Goal: Information Seeking & Learning: Check status

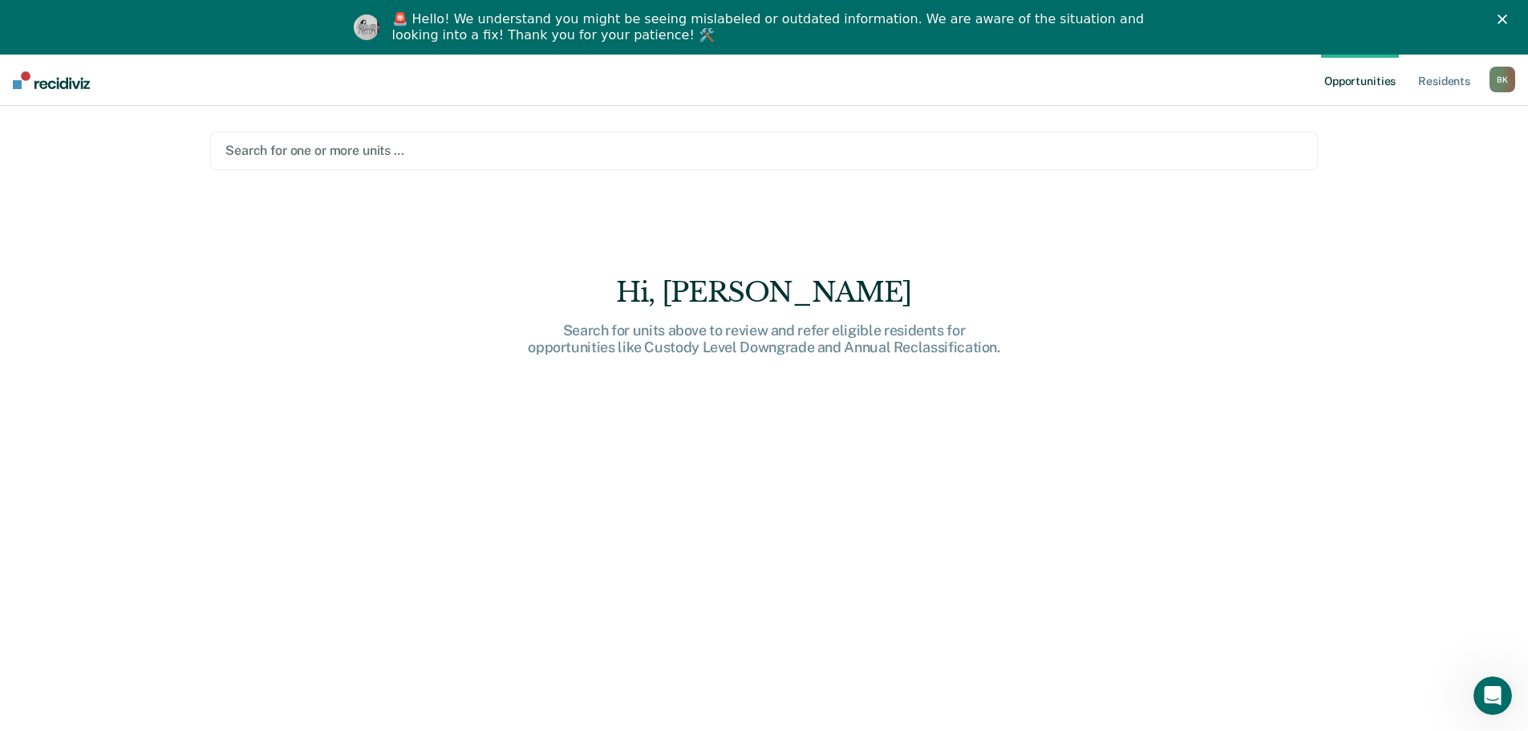
click at [341, 150] on div at bounding box center [763, 150] width 1077 height 18
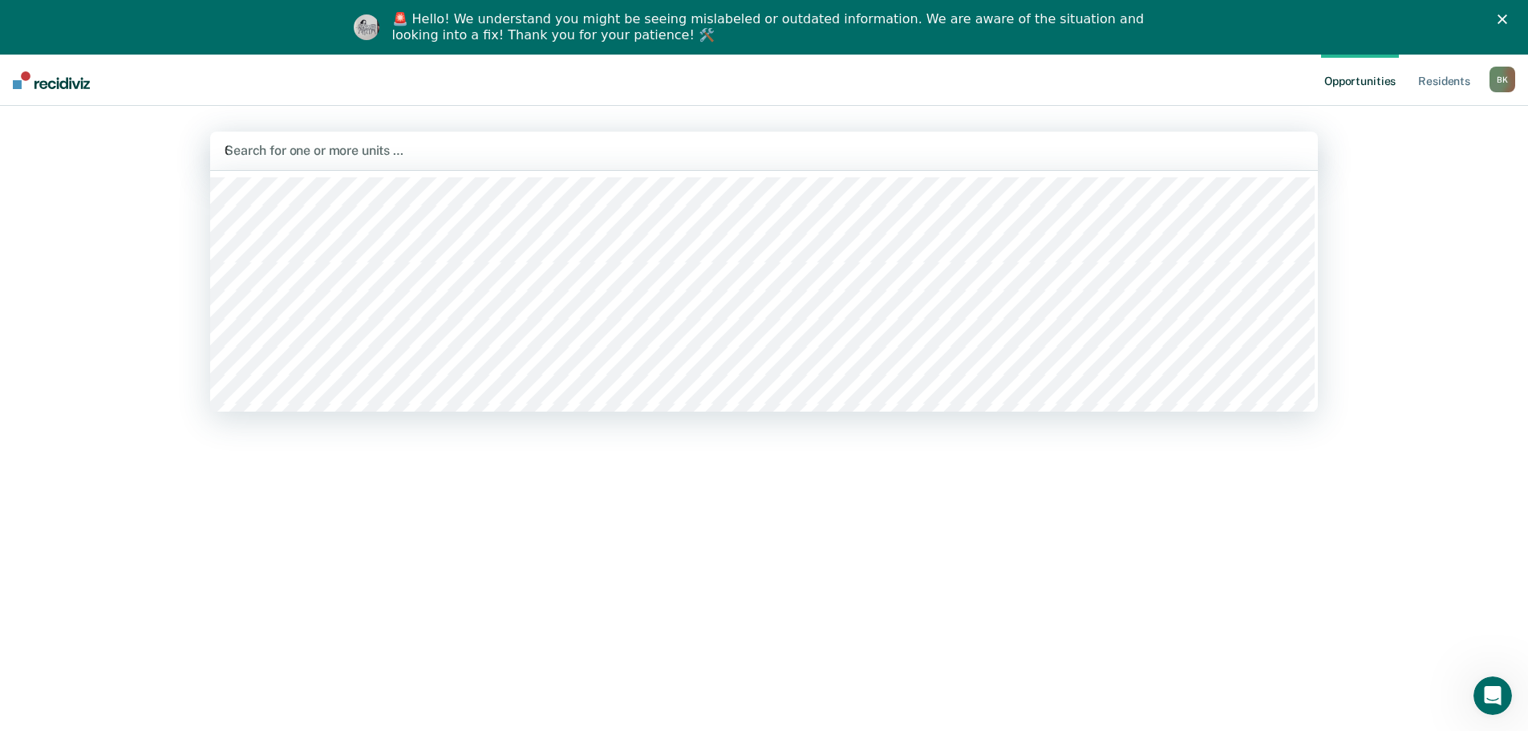
type input "01a"
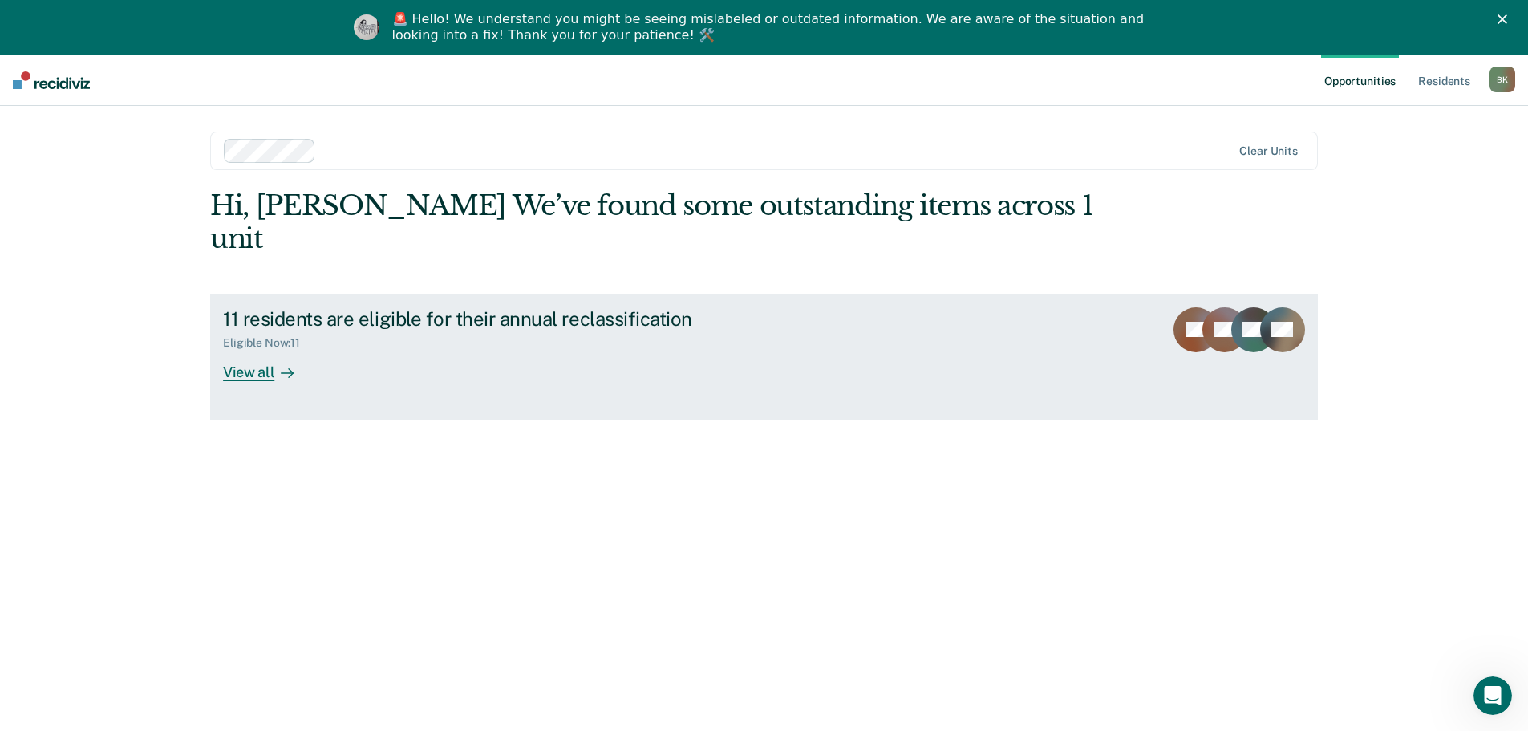
click at [286, 367] on icon at bounding box center [287, 373] width 13 height 13
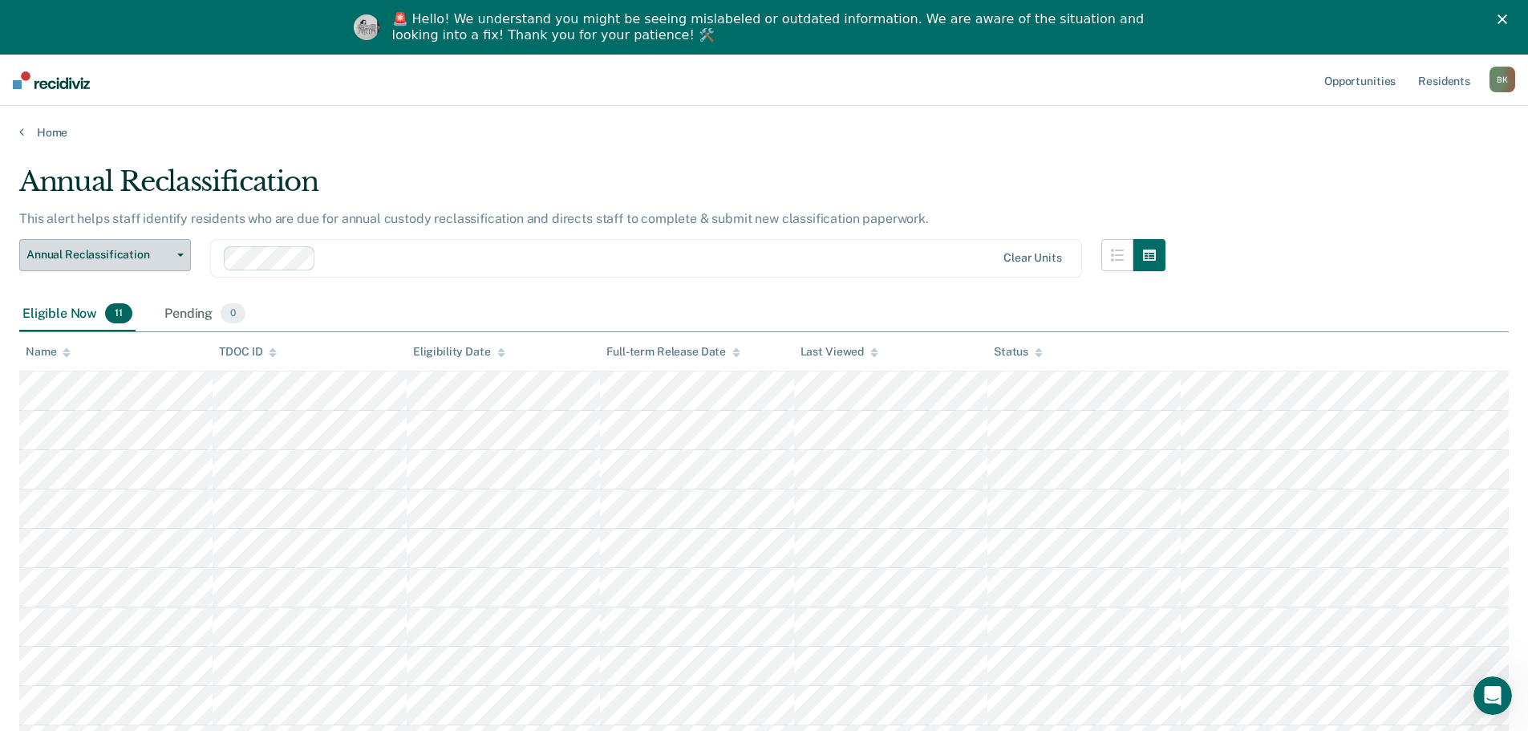
click at [125, 251] on span "Annual Reclassification" at bounding box center [98, 255] width 144 height 14
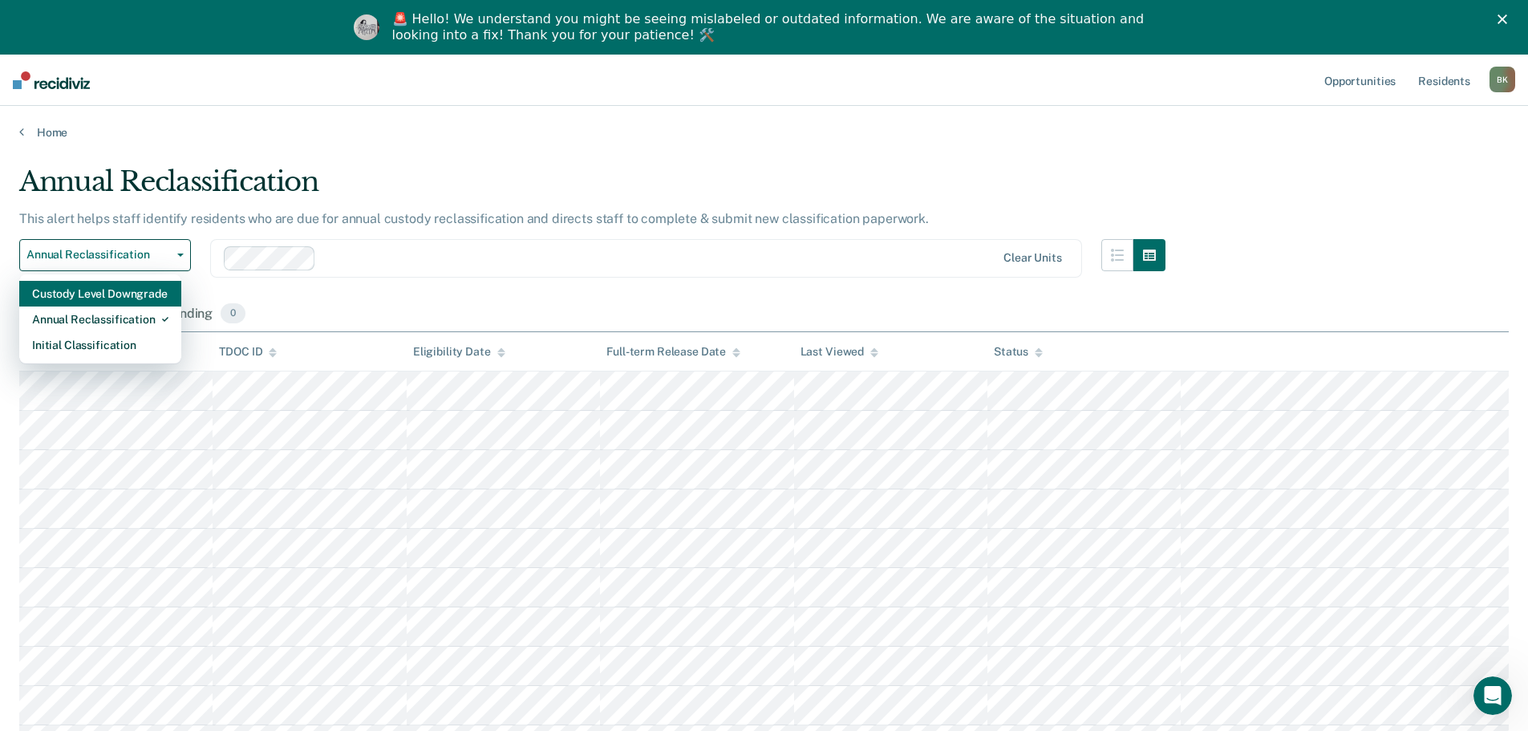
click at [140, 296] on div "Custody Level Downgrade" at bounding box center [100, 294] width 136 height 26
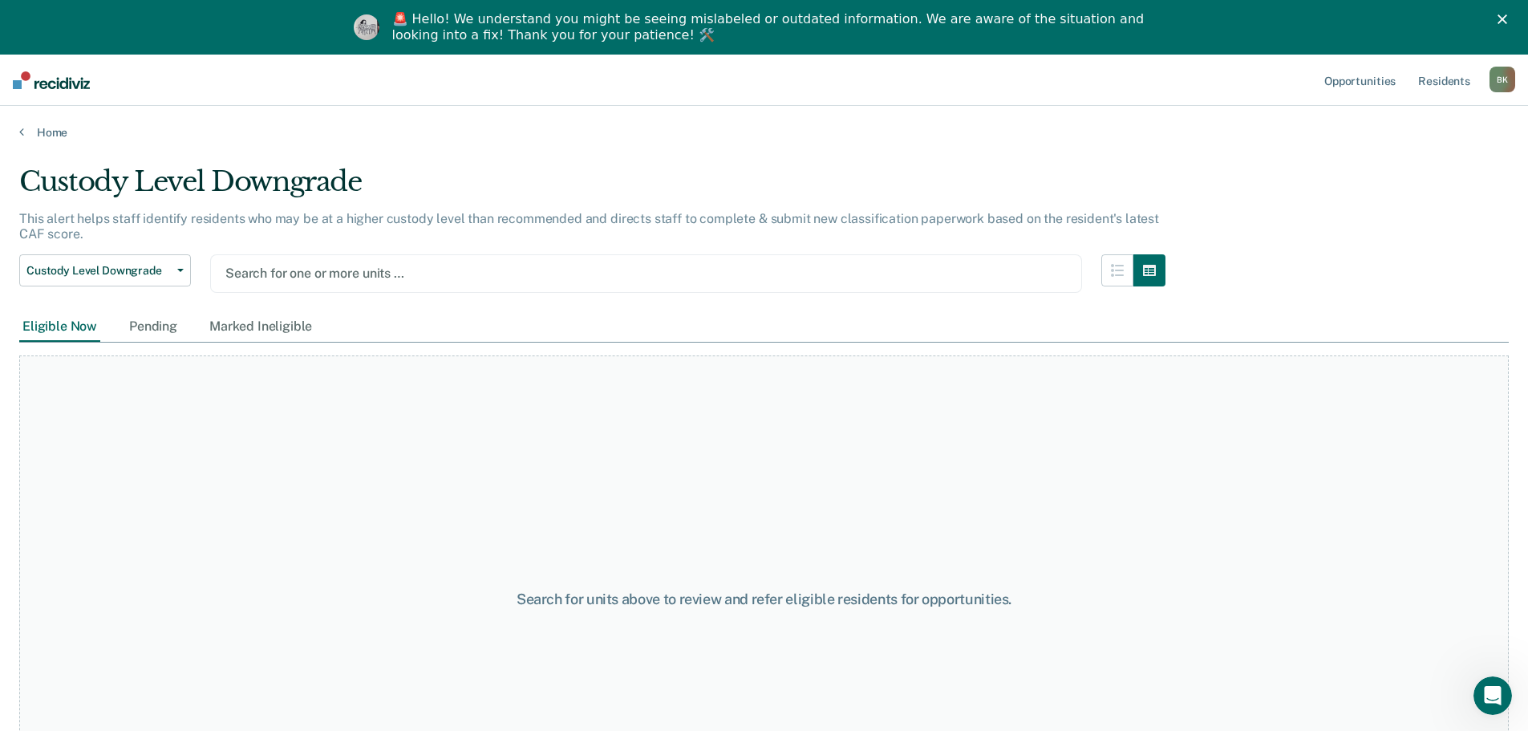
click at [319, 272] on div at bounding box center [645, 273] width 841 height 18
type input "1"
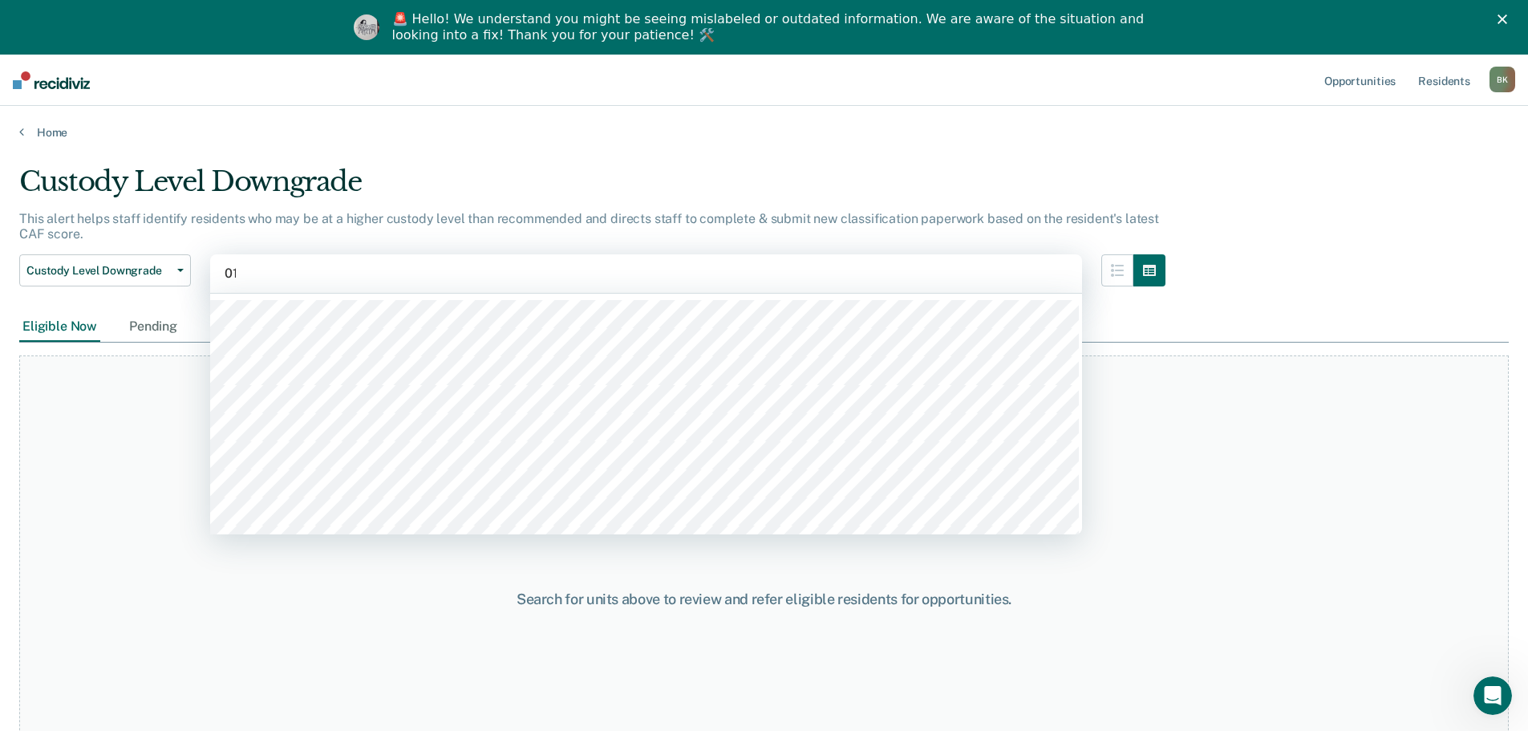
type input "01b"
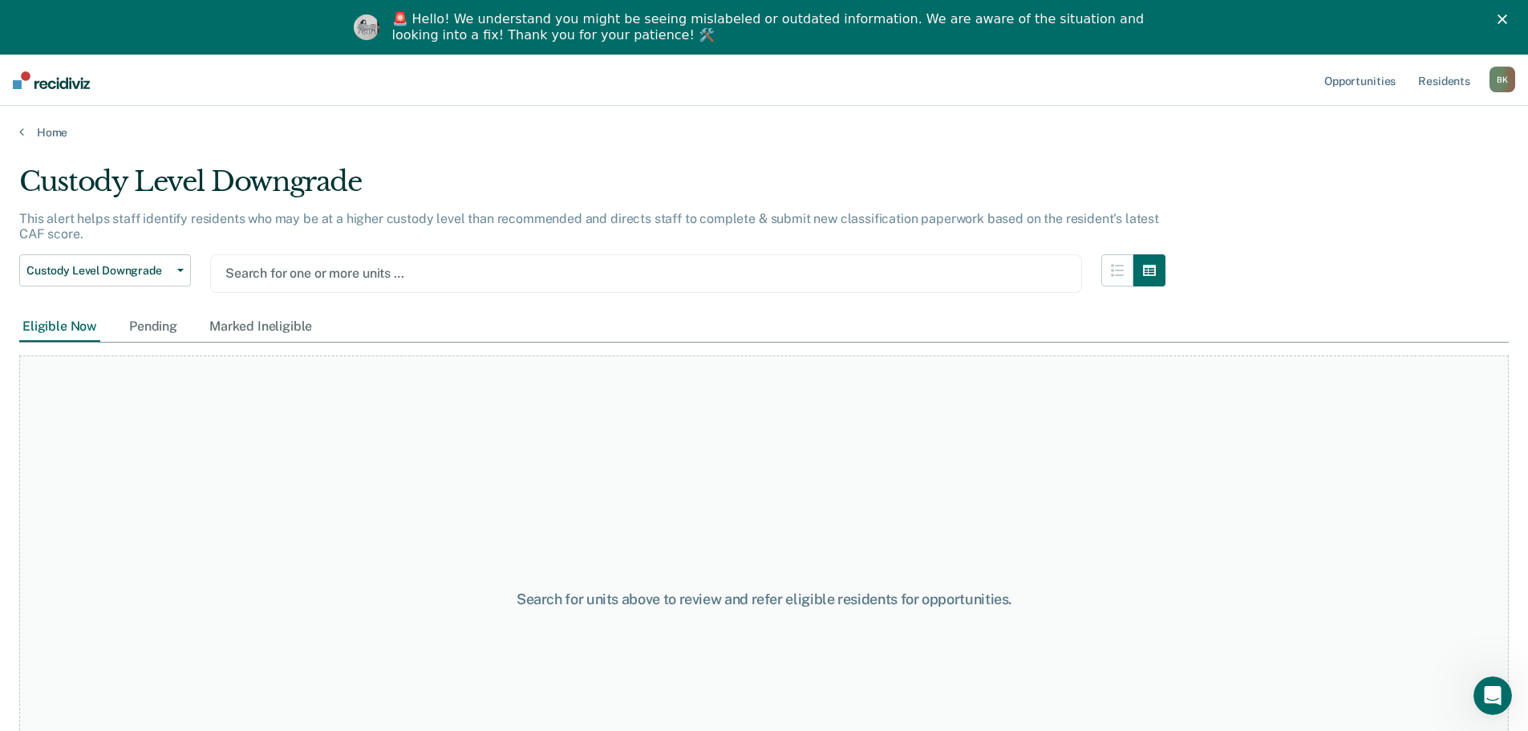
click at [298, 275] on div at bounding box center [645, 273] width 841 height 18
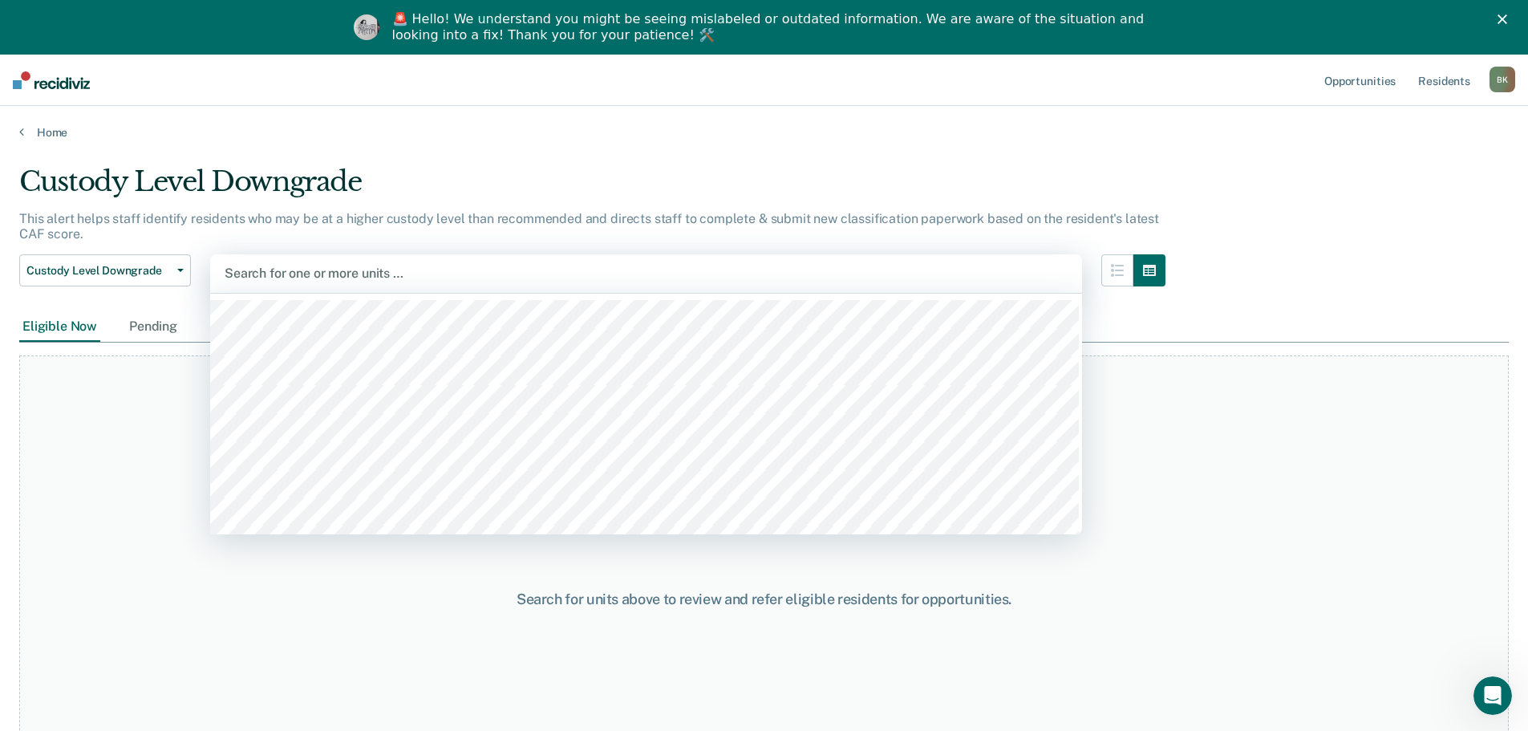
drag, startPoint x: 331, startPoint y: 276, endPoint x: 346, endPoint y: 265, distance: 18.3
click at [332, 276] on div at bounding box center [646, 273] width 843 height 18
type input "02a"
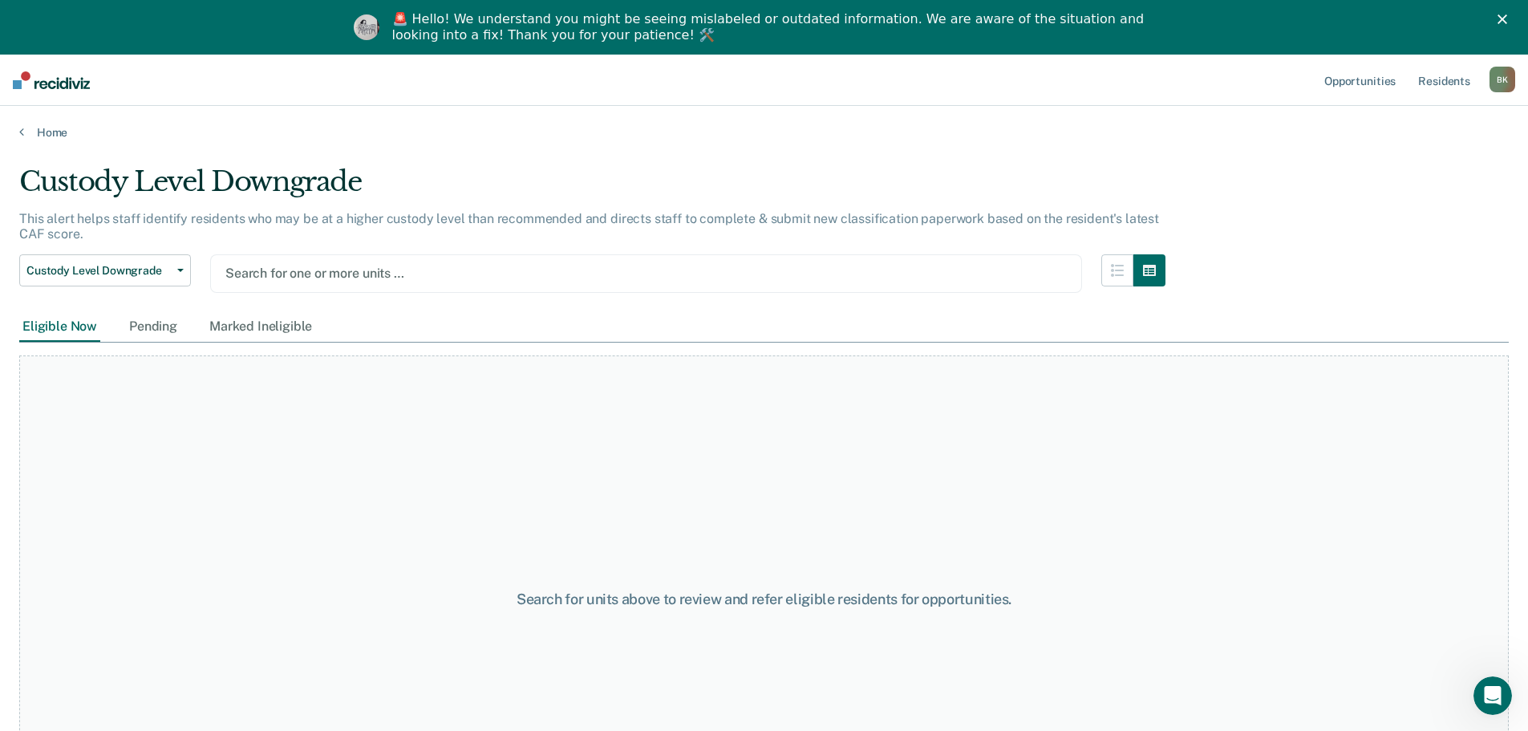
click at [324, 271] on div at bounding box center [645, 273] width 841 height 18
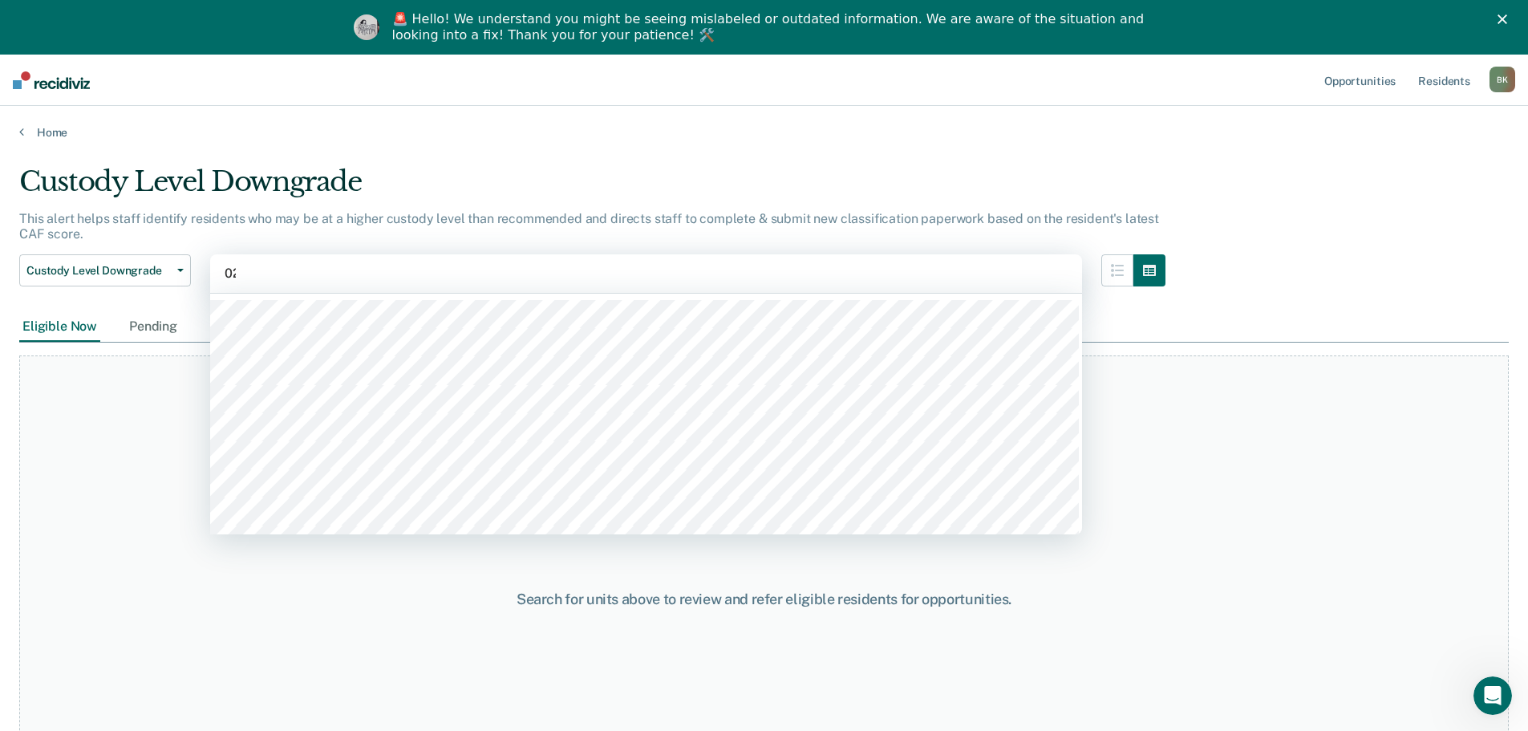
type input "02b"
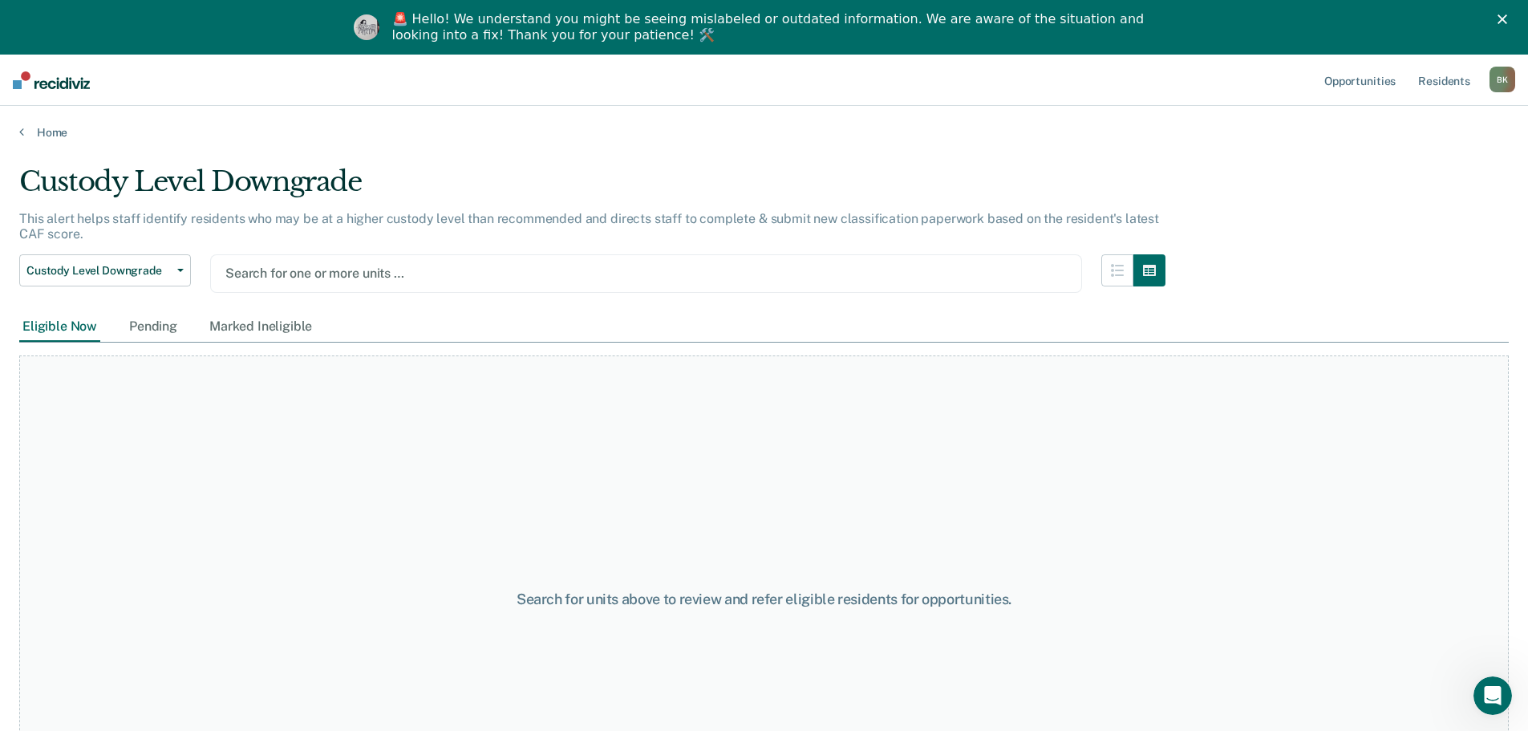
click at [308, 270] on div at bounding box center [645, 273] width 841 height 18
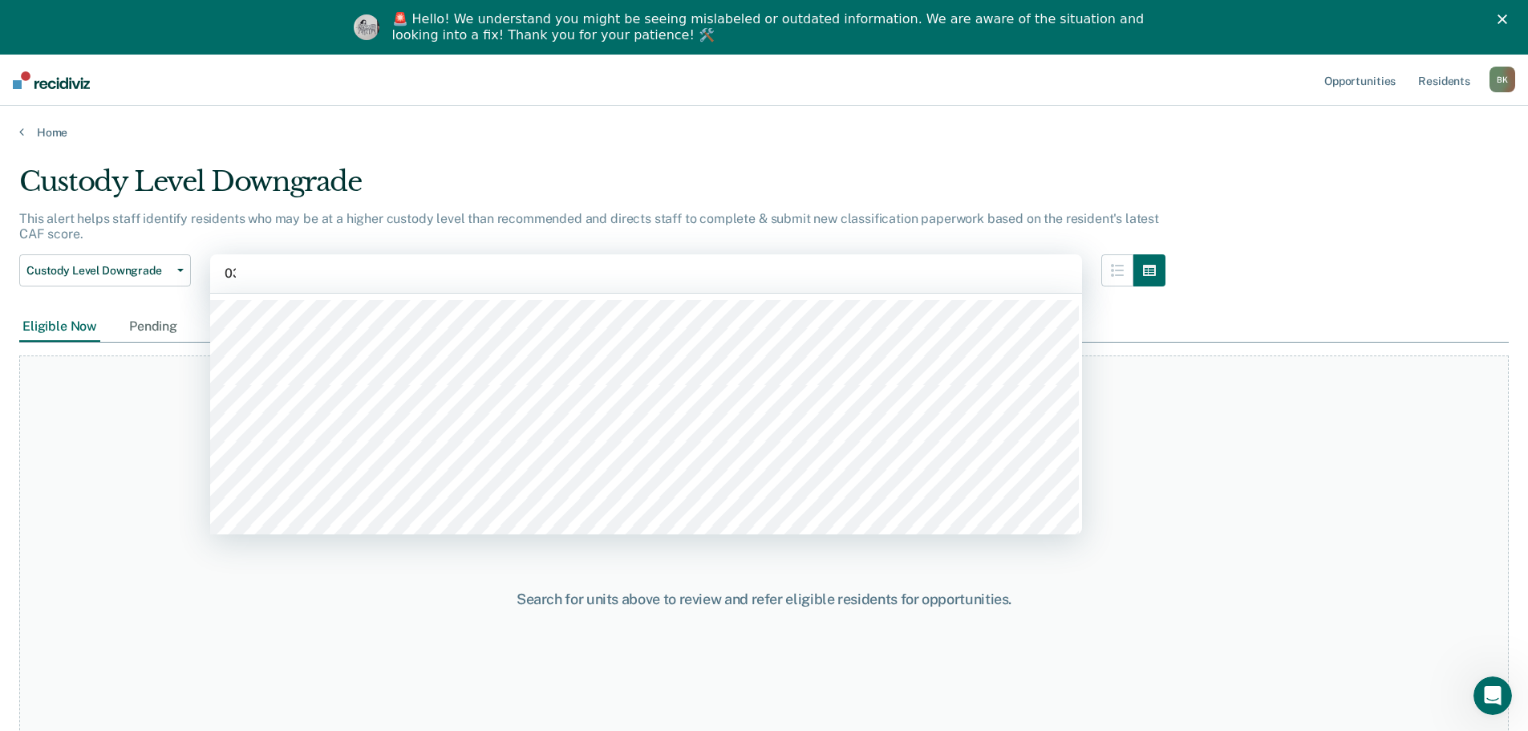
type input "03a"
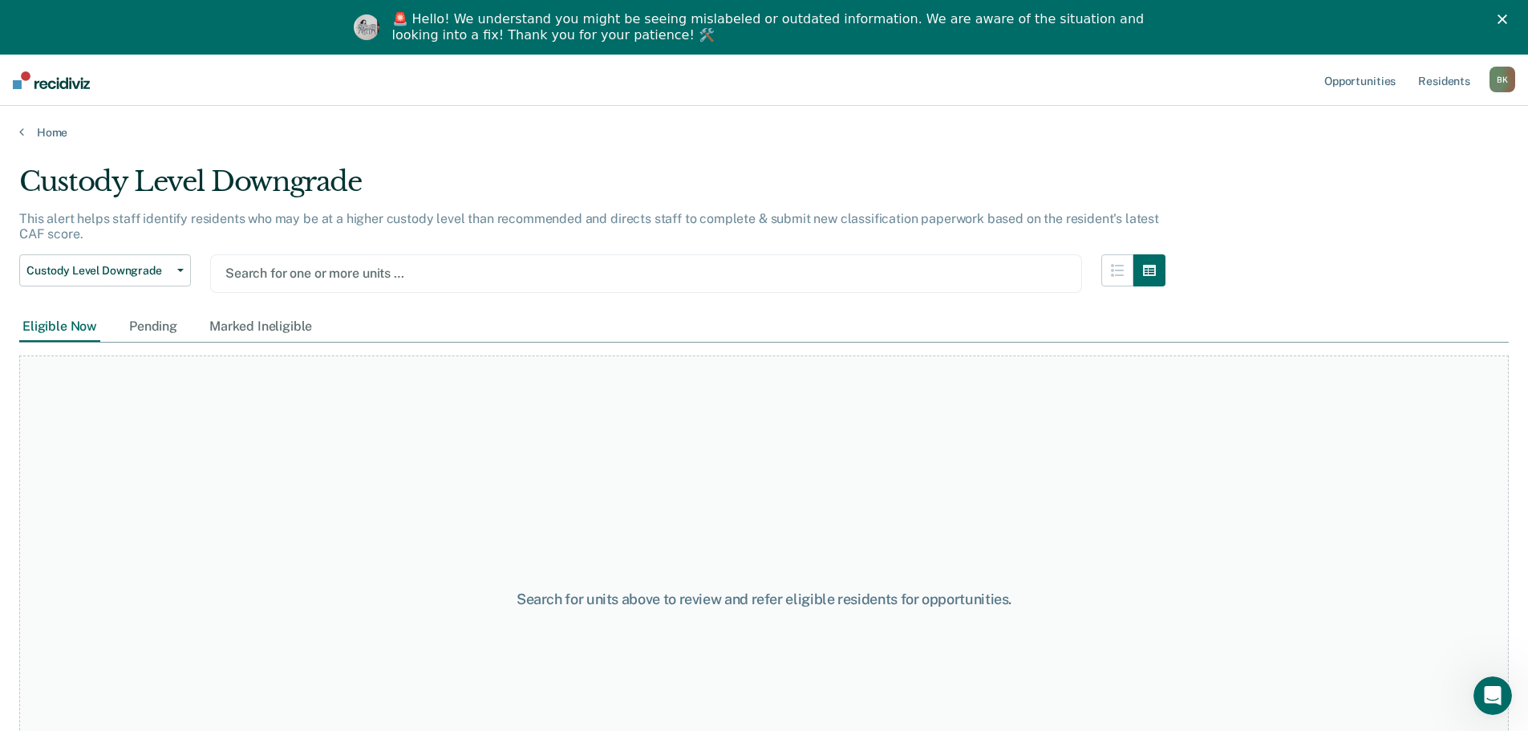
click at [339, 278] on div at bounding box center [645, 273] width 841 height 18
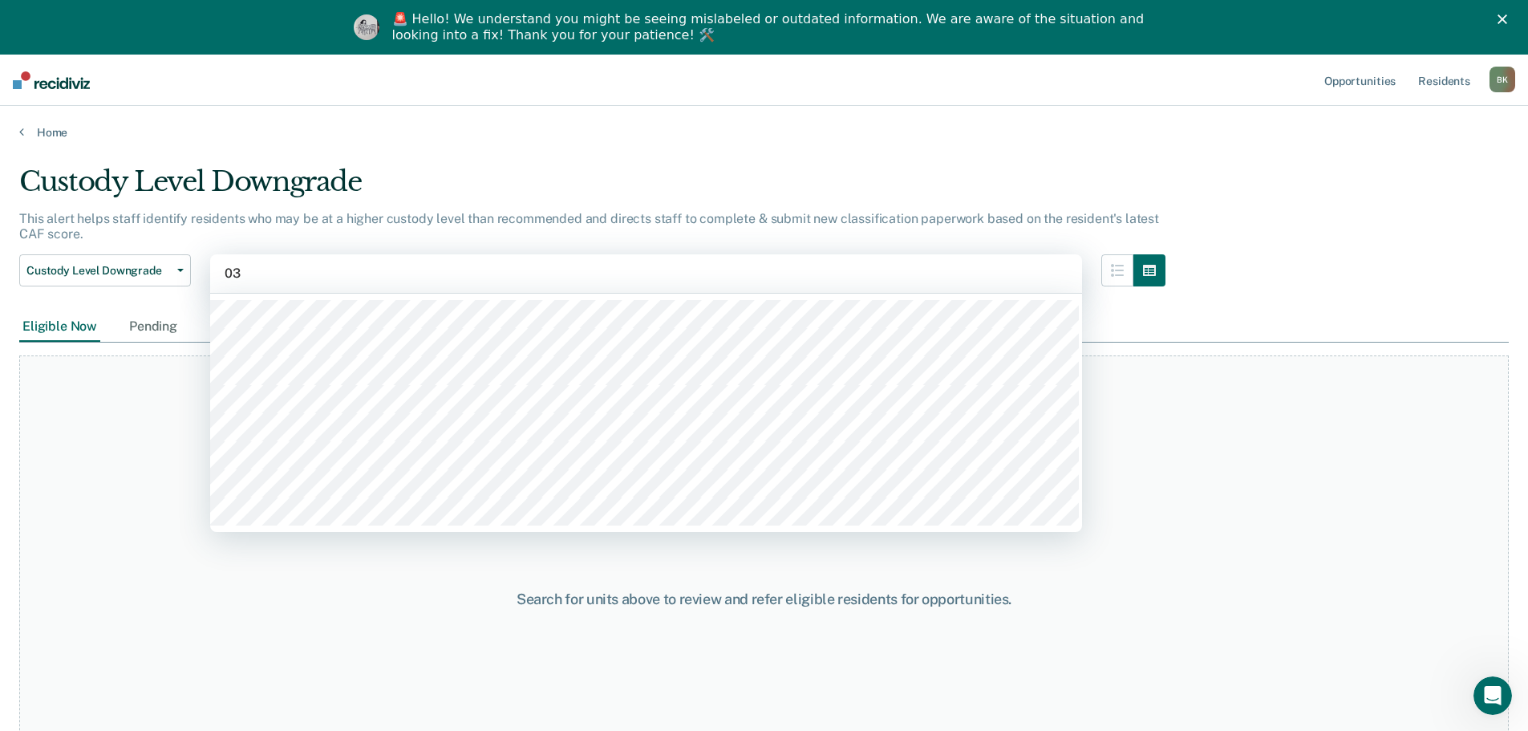
type input "03b"
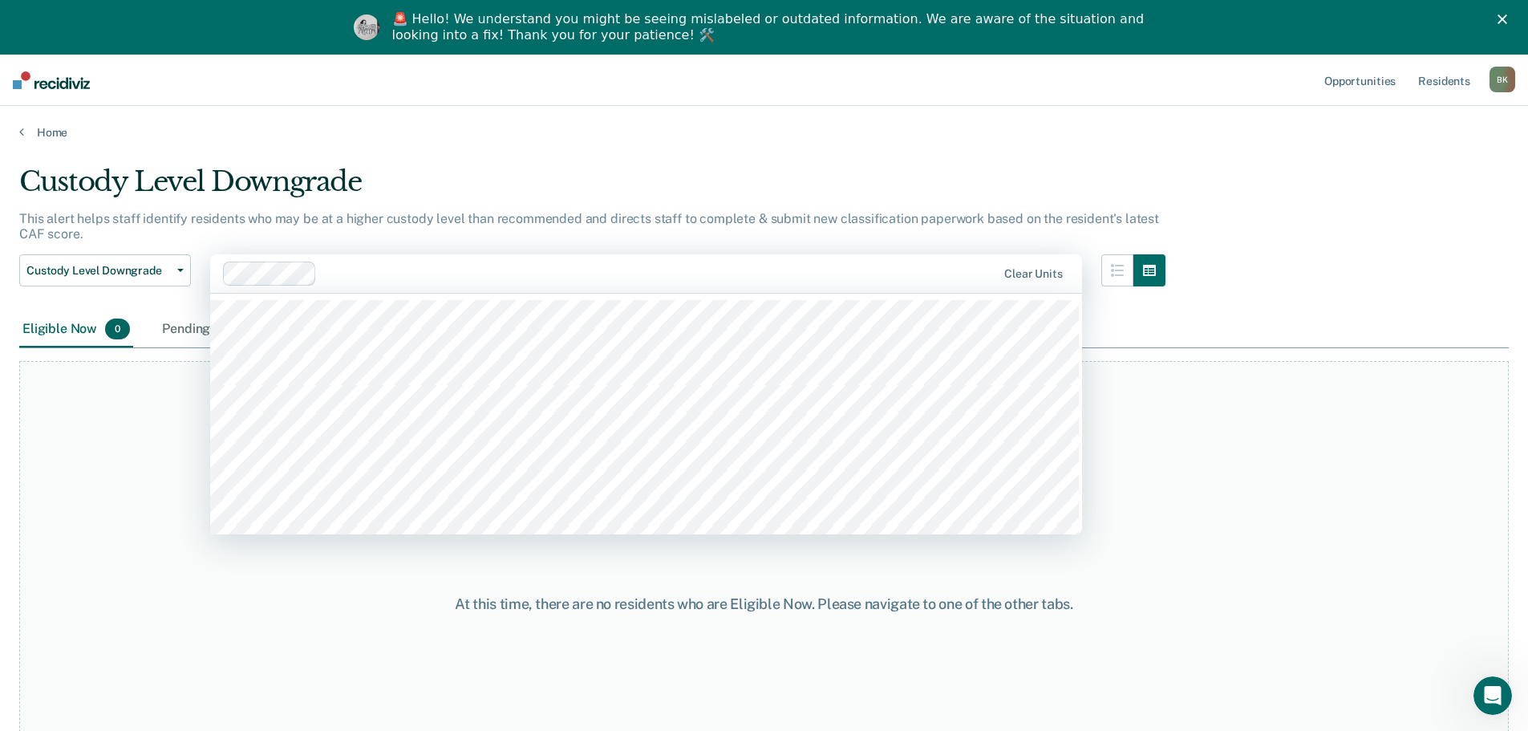
click at [323, 273] on div at bounding box center [659, 273] width 673 height 18
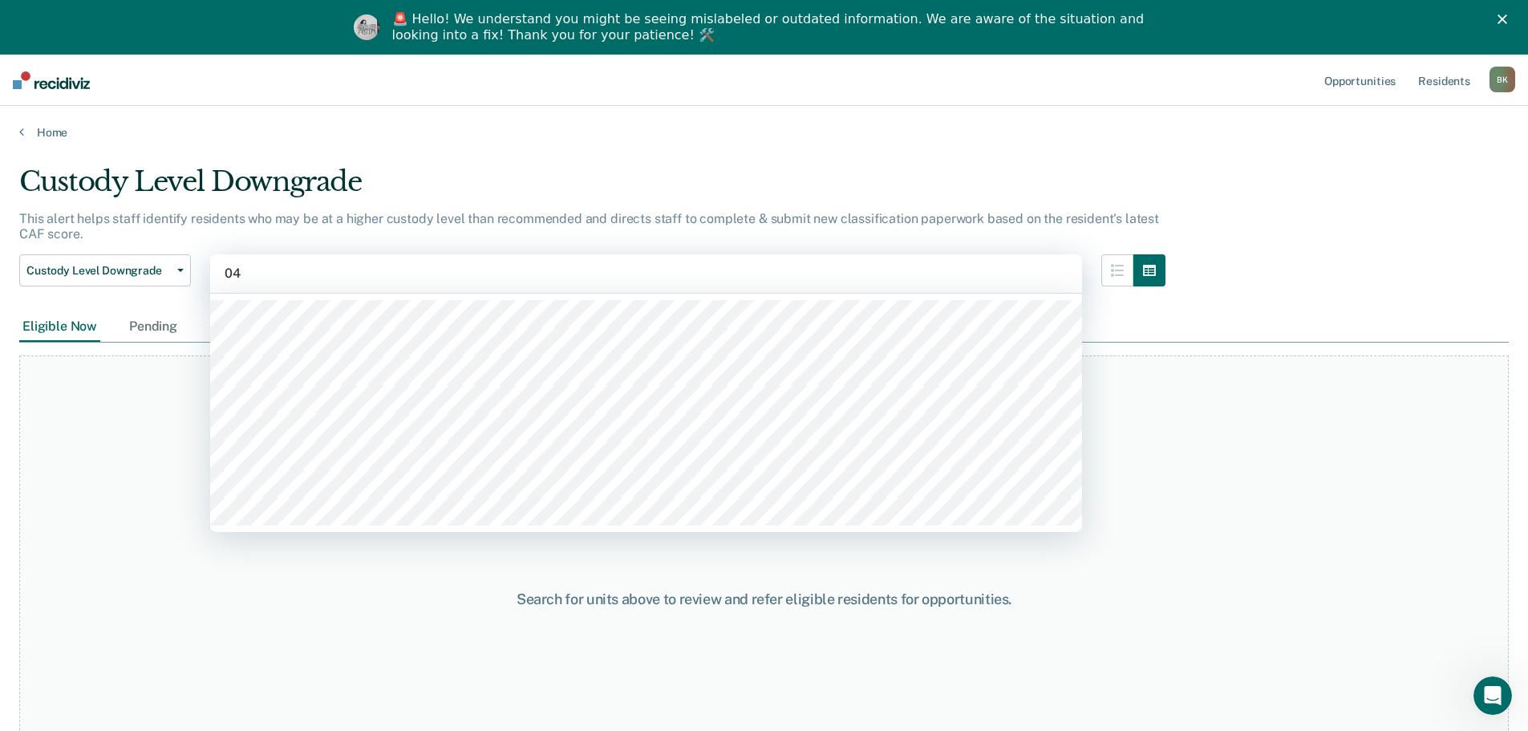
type input "04a"
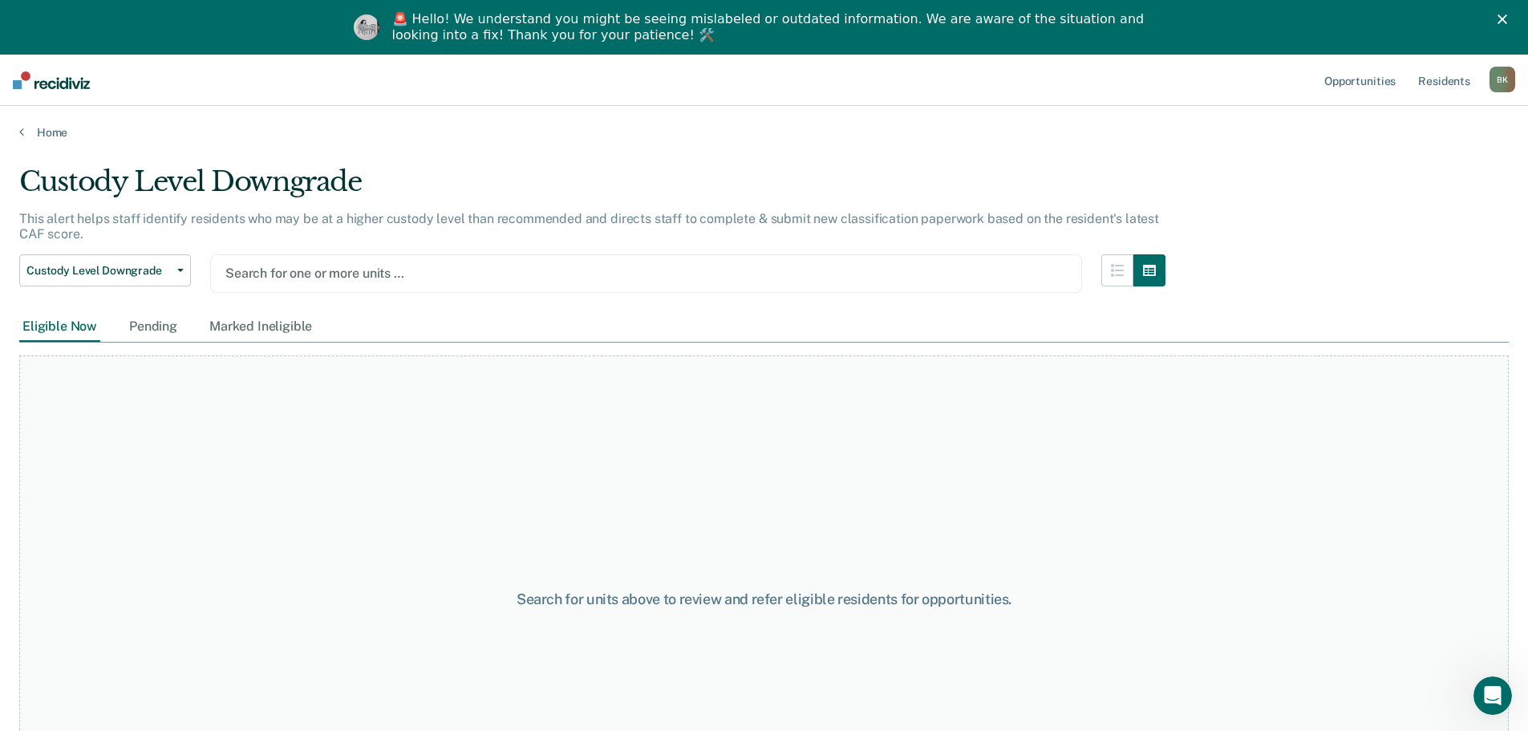
click at [334, 270] on div at bounding box center [645, 273] width 841 height 18
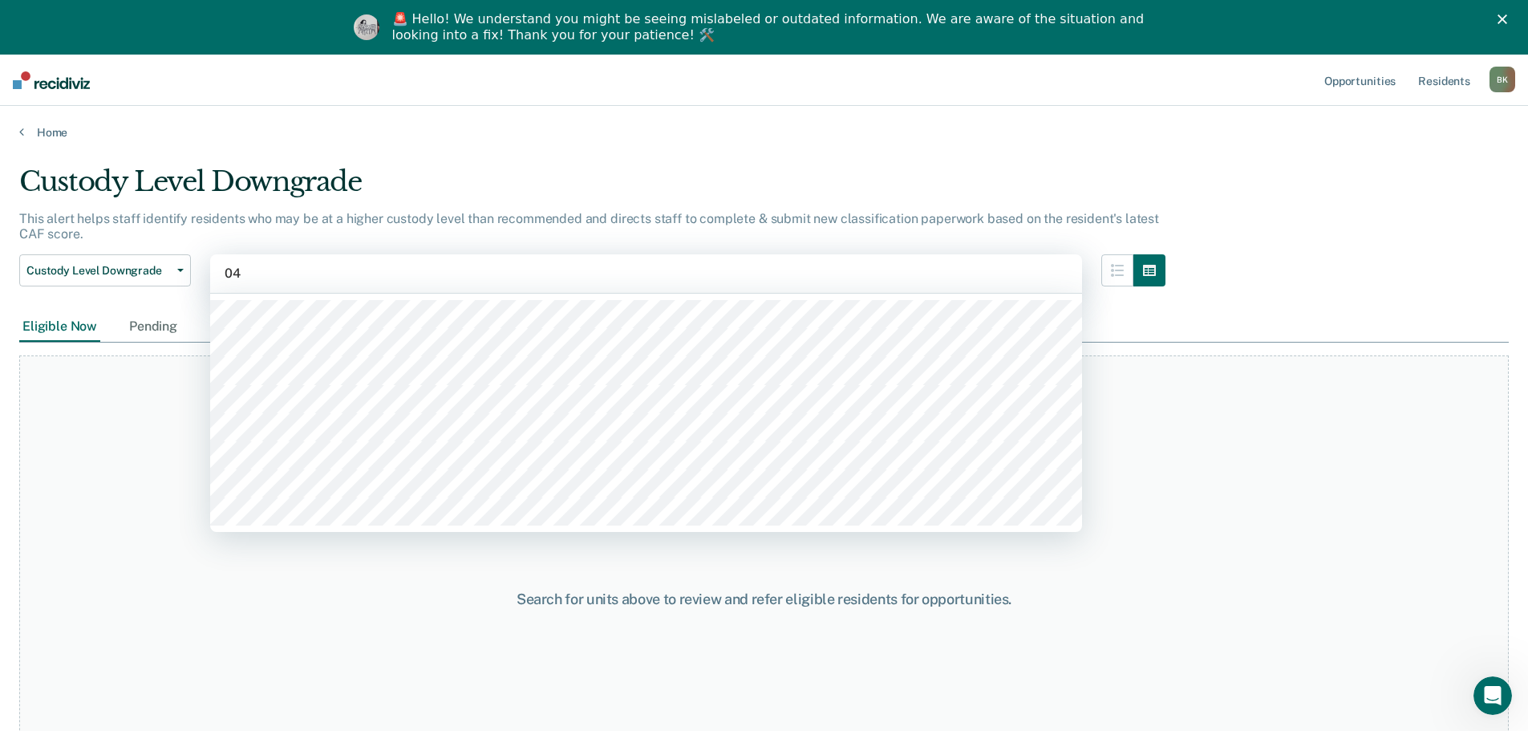
type input "04b"
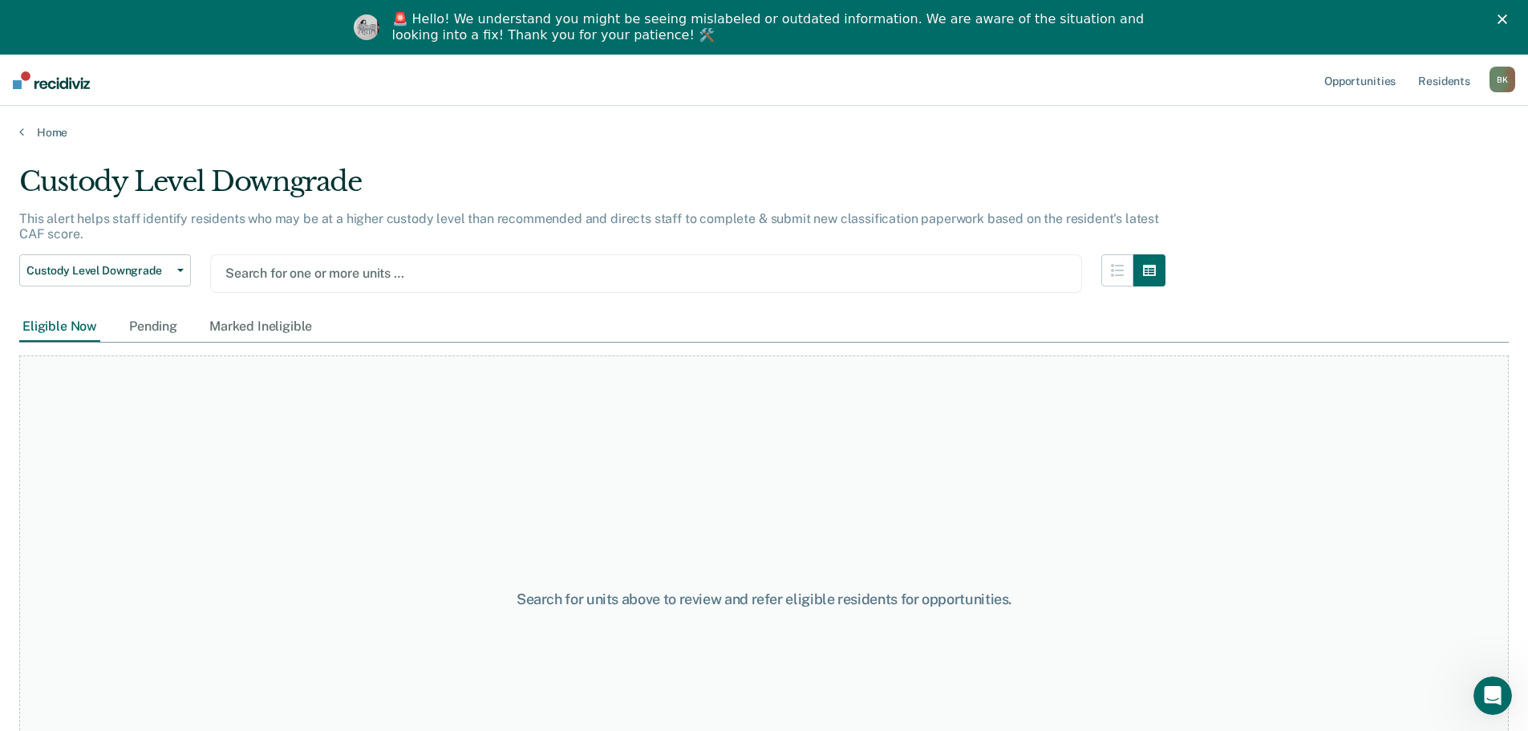
click at [334, 273] on div at bounding box center [645, 273] width 841 height 18
